Goal: Task Accomplishment & Management: Complete application form

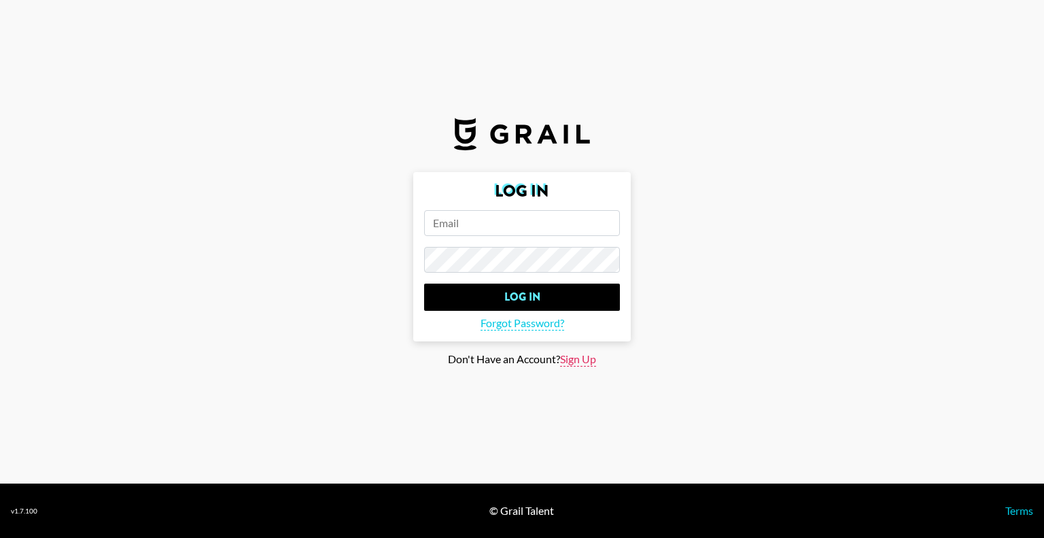
click at [580, 366] on section "Log In Log In Forgot Password? Don't Have an Account? Sign Up" at bounding box center [522, 241] width 1044 height 483
click at [579, 357] on span "Sign Up" at bounding box center [578, 359] width 36 height 14
type input "Sign Up"
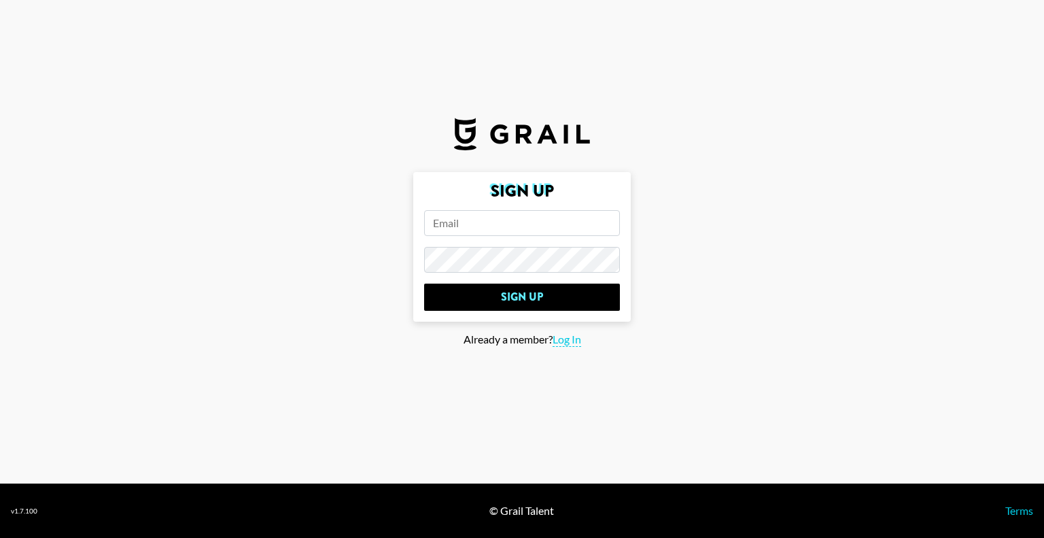
click at [506, 230] on input "email" at bounding box center [522, 223] width 196 height 26
type input "[EMAIL_ADDRESS][DOMAIN_NAME]"
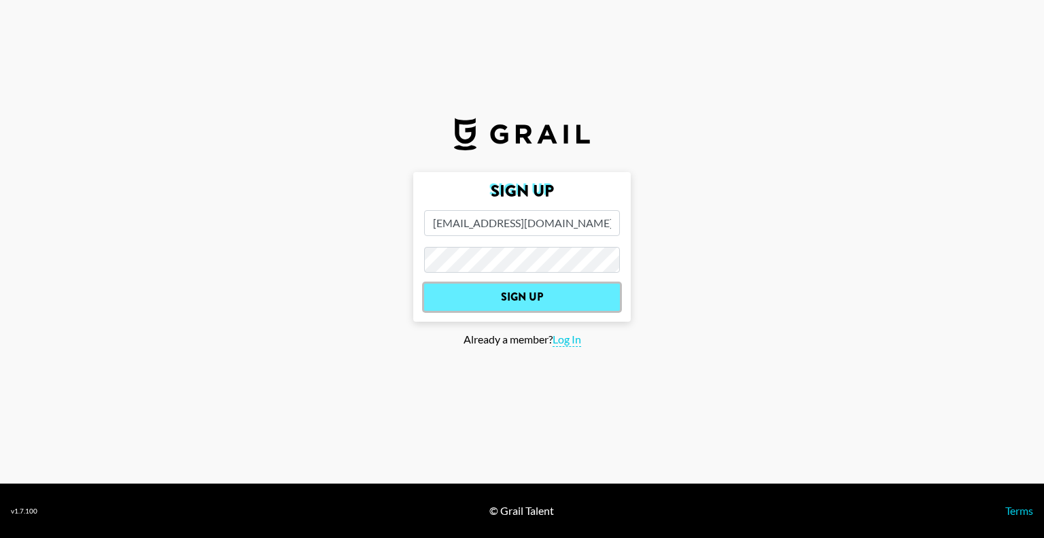
click at [555, 296] on input "Sign Up" at bounding box center [522, 296] width 196 height 27
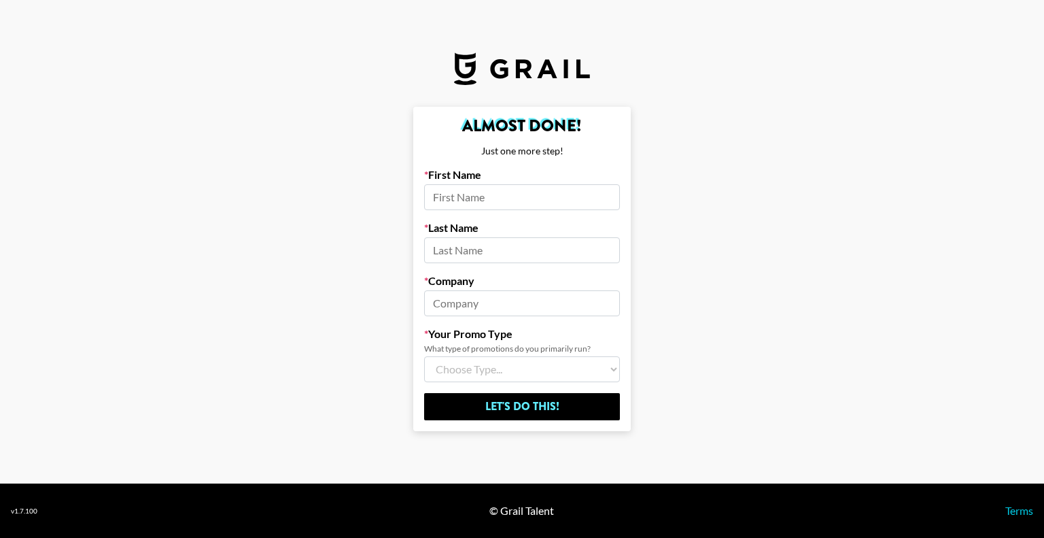
click at [503, 206] on input at bounding box center [522, 197] width 196 height 26
type input "[PERSON_NAME]"
click at [508, 254] on input at bounding box center [522, 250] width 196 height 26
type input "k"
type input "[PERSON_NAME]"
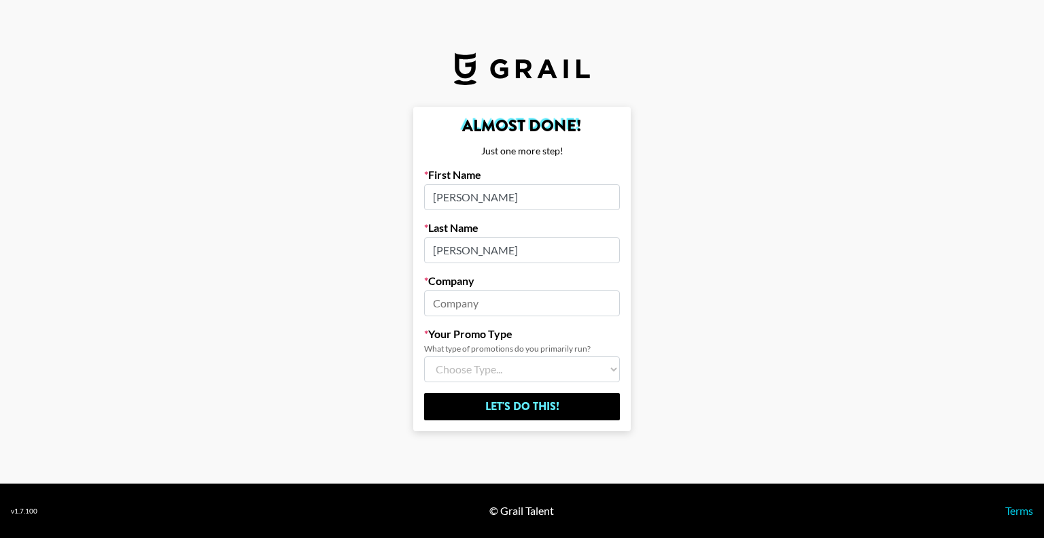
click at [438, 300] on input at bounding box center [522, 303] width 196 height 26
type input "hotlist"
click at [548, 370] on select "Choose Type... Song Promos Brand Promos Both (I work at an Agency)" at bounding box center [522, 369] width 196 height 26
select select "Multi"
click at [424, 356] on select "Choose Type... Song Promos Brand Promos Both (I work at an Agency)" at bounding box center [522, 369] width 196 height 26
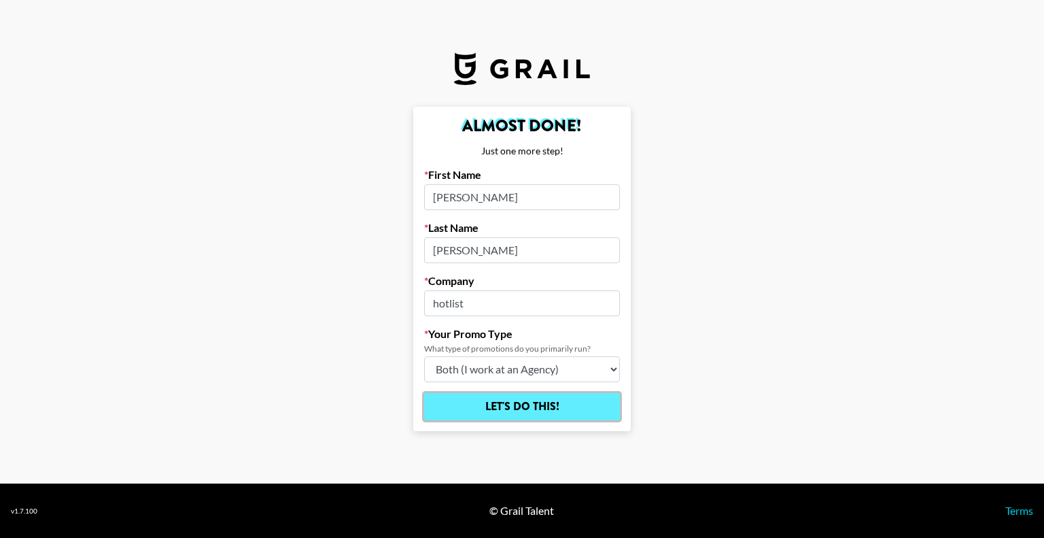
click at [512, 402] on input "Let's Do This!" at bounding box center [522, 406] width 196 height 27
select select "Song"
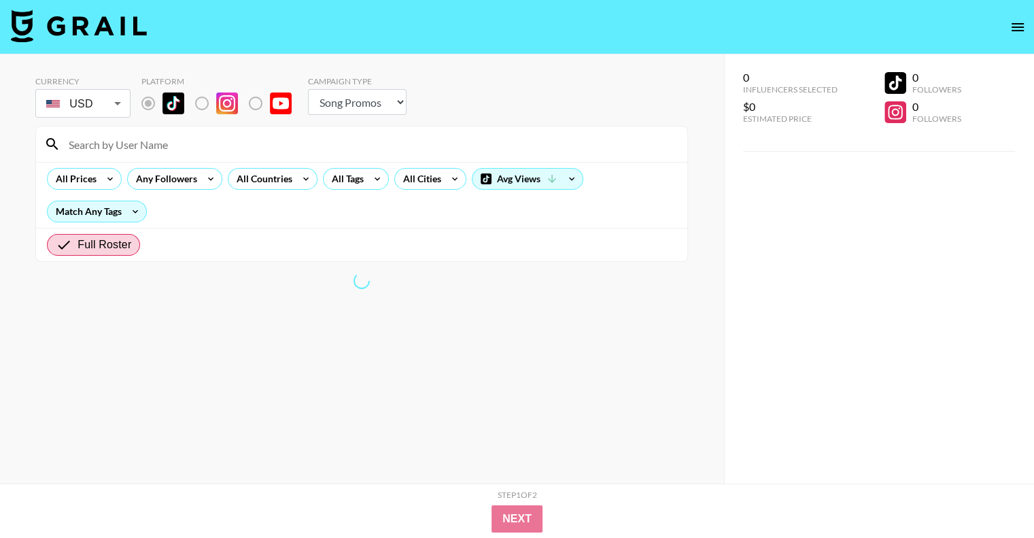
radio input "true"
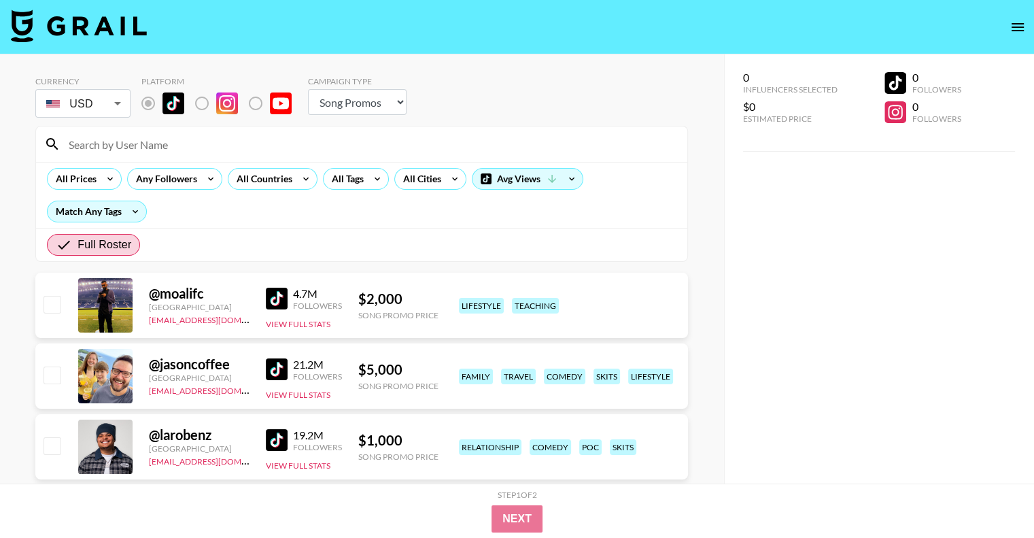
click at [383, 109] on select "Choose Type... Song Promos Brand Promos" at bounding box center [357, 102] width 99 height 26
select select "Brand"
click at [308, 89] on select "Choose Type... Song Promos Brand Promos" at bounding box center [357, 102] width 99 height 26
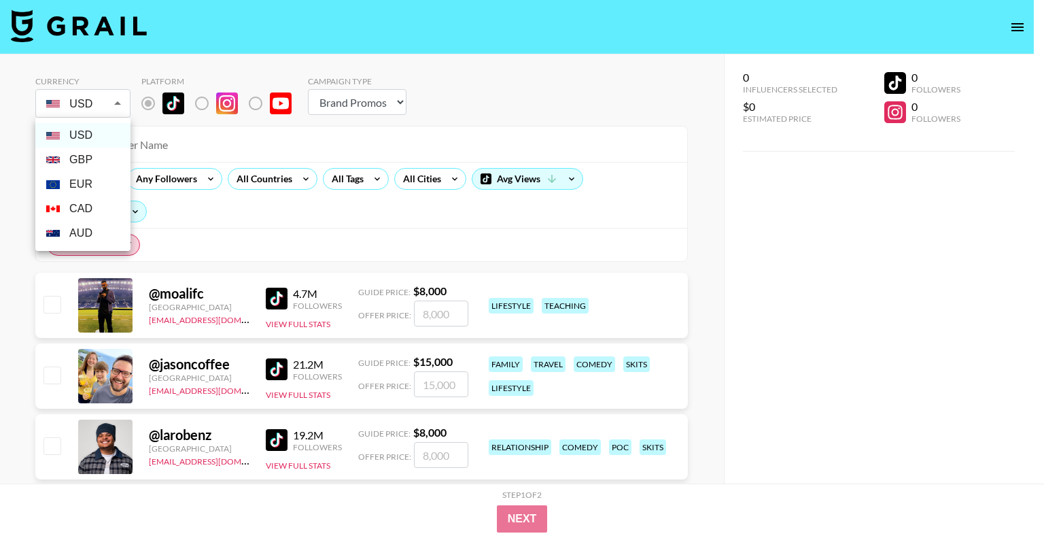
click at [77, 160] on li "GBP" at bounding box center [82, 159] width 95 height 24
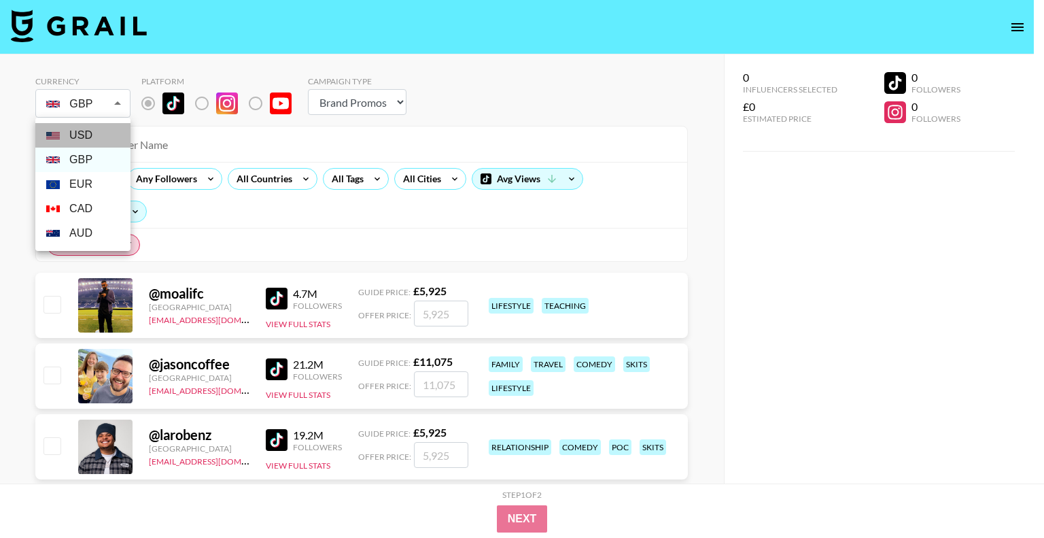
click at [88, 129] on li "USD" at bounding box center [82, 135] width 95 height 24
type input "USD"
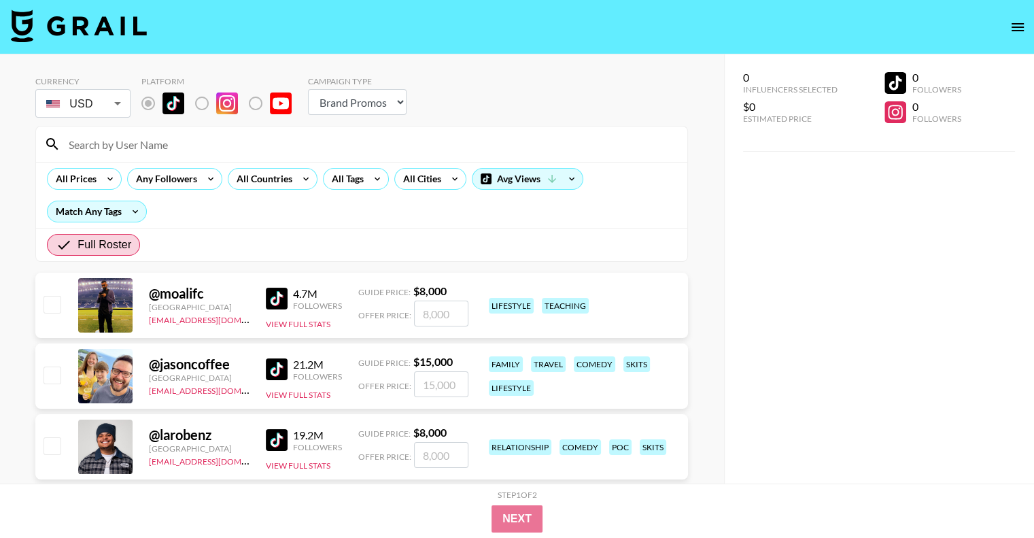
click at [338, 109] on select "Choose Type... Song Promos Brand Promos" at bounding box center [357, 102] width 99 height 26
click at [202, 106] on label "List locked to TikTok." at bounding box center [213, 103] width 50 height 29
click at [198, 107] on label "List locked to TikTok." at bounding box center [213, 103] width 50 height 29
click at [202, 105] on label "List locked to TikTok." at bounding box center [213, 103] width 50 height 29
click at [258, 103] on label "List locked to TikTok." at bounding box center [266, 103] width 50 height 29
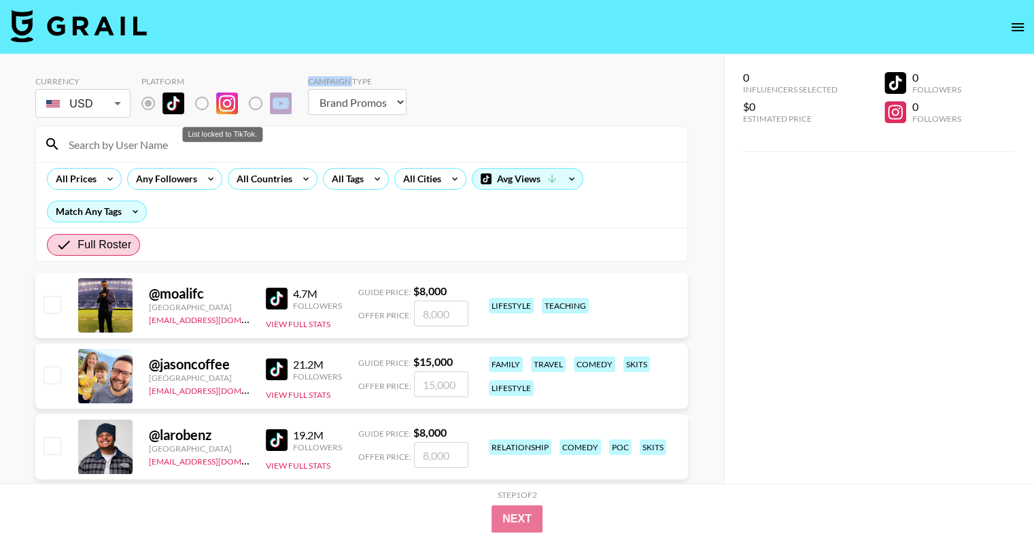
click at [258, 103] on label "List locked to TikTok." at bounding box center [266, 103] width 50 height 29
click at [198, 105] on label "List locked to TikTok." at bounding box center [213, 103] width 50 height 29
click at [75, 176] on div "All Prices" at bounding box center [74, 179] width 52 height 20
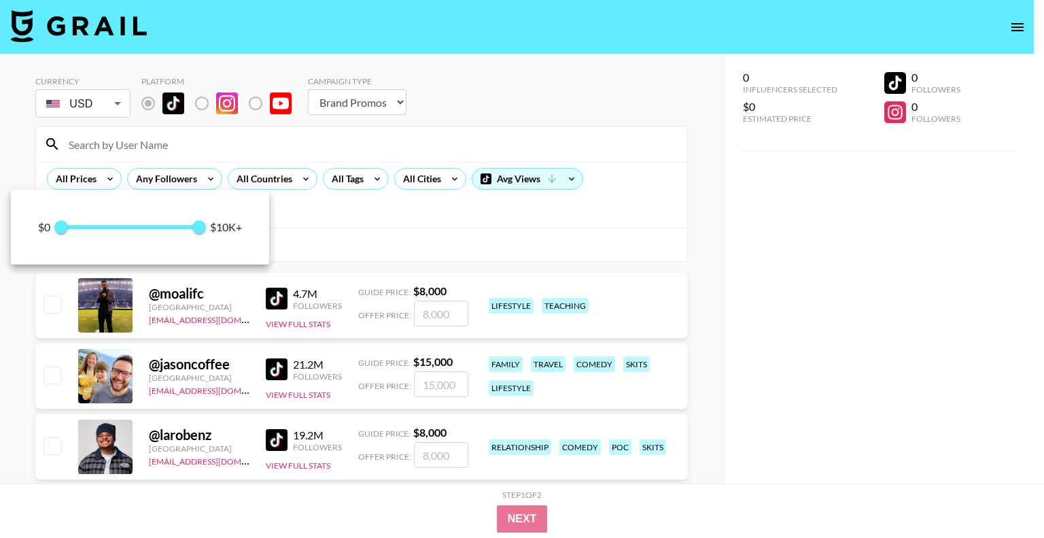
click at [169, 175] on div at bounding box center [522, 269] width 1044 height 538
